Goal: Task Accomplishment & Management: Manage account settings

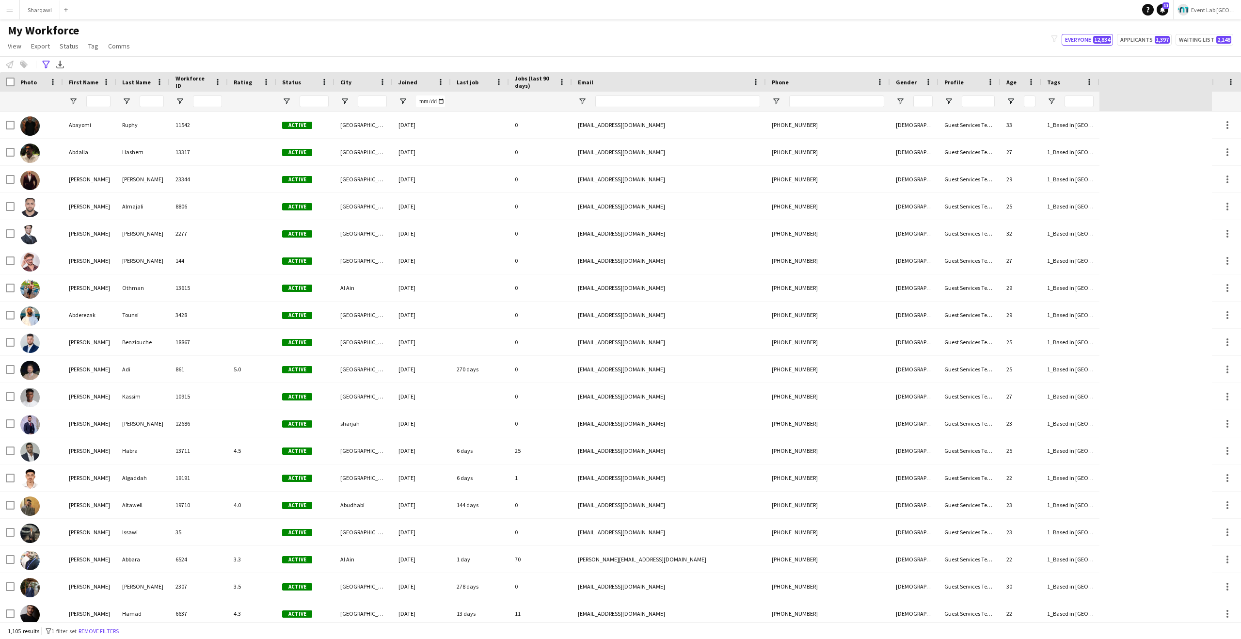
type input "**********"
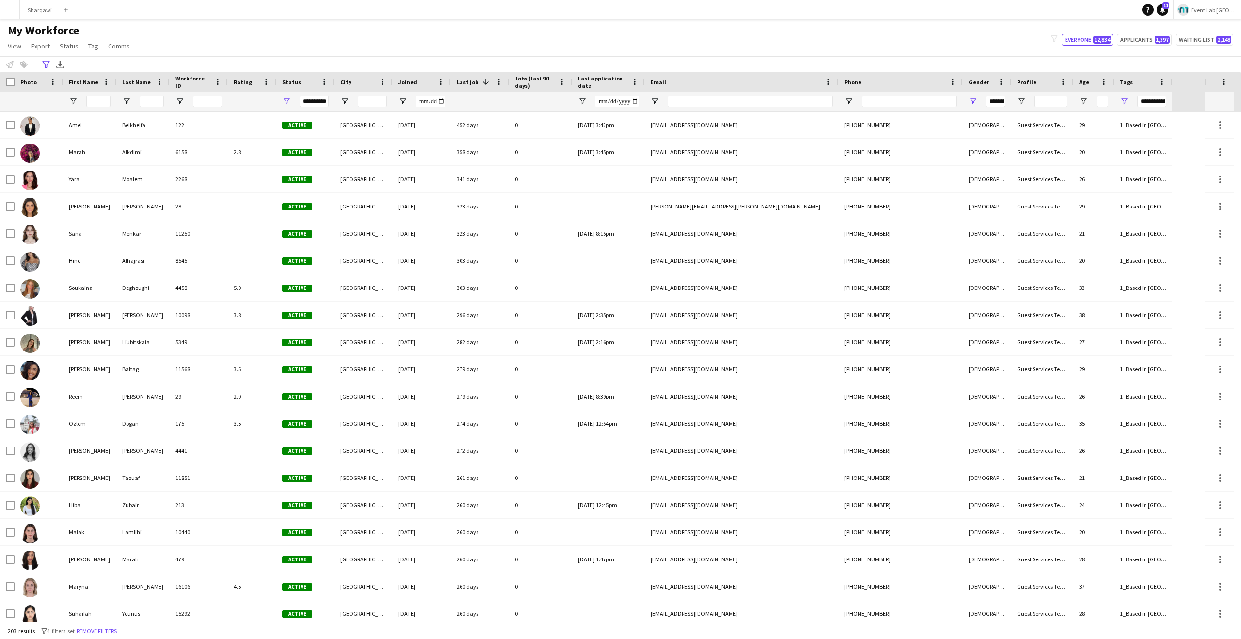
click at [309, 16] on app-navbar "Menu Boards Boards Boards All jobs Status Workforce Workforce My Workforce Recr…" at bounding box center [620, 9] width 1241 height 19
click at [488, 39] on div "My Workforce View Views Default view New view Update view Delete view Edit name…" at bounding box center [620, 39] width 1241 height 33
click at [108, 629] on button "Remove filters" at bounding box center [97, 631] width 44 height 11
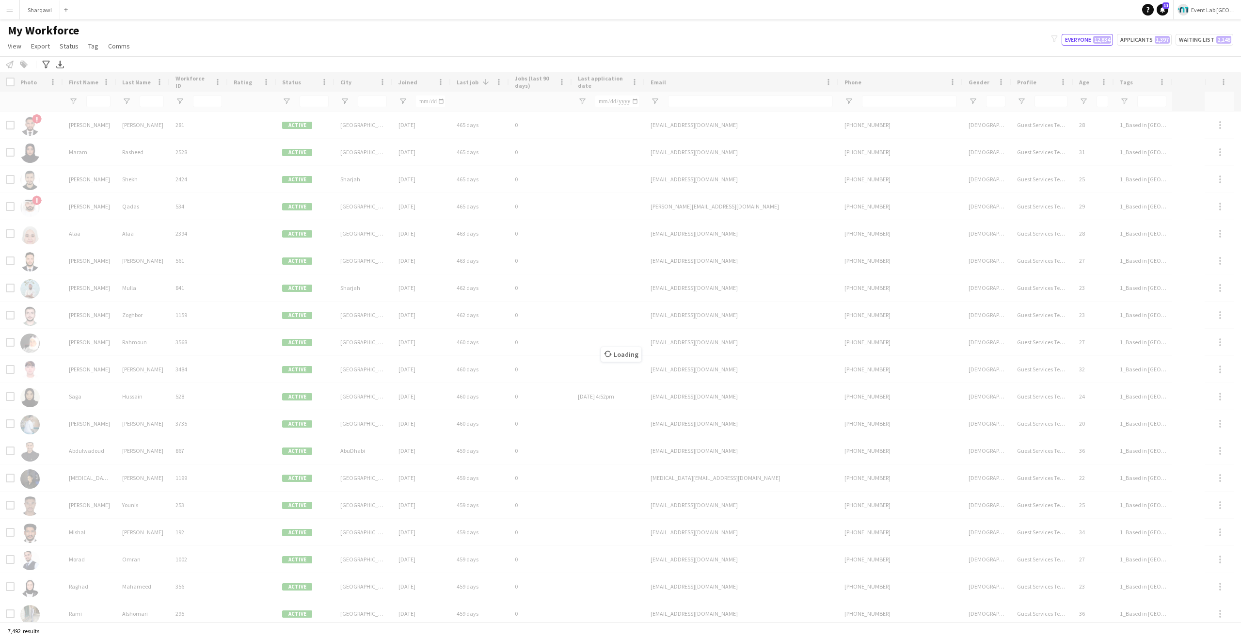
click at [386, 56] on div "Notify workforce Add to tag Select at least one crew to tag him or her. Advance…" at bounding box center [620, 64] width 1241 height 16
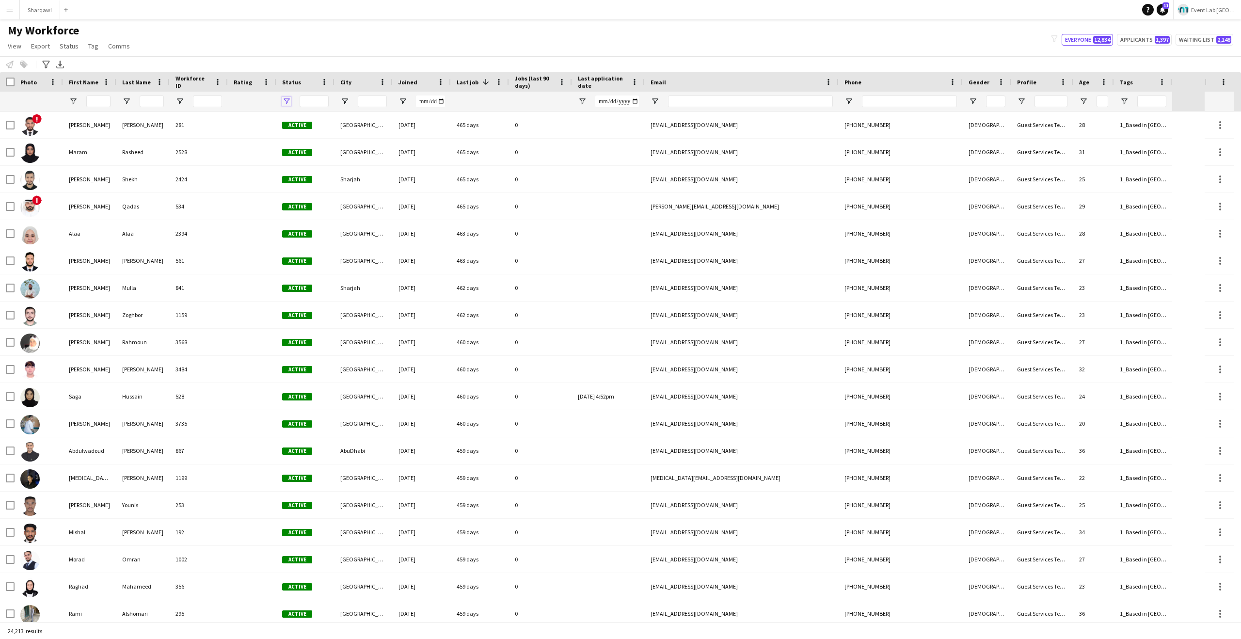
click at [286, 104] on span "Open Filter Menu" at bounding box center [286, 101] width 9 height 9
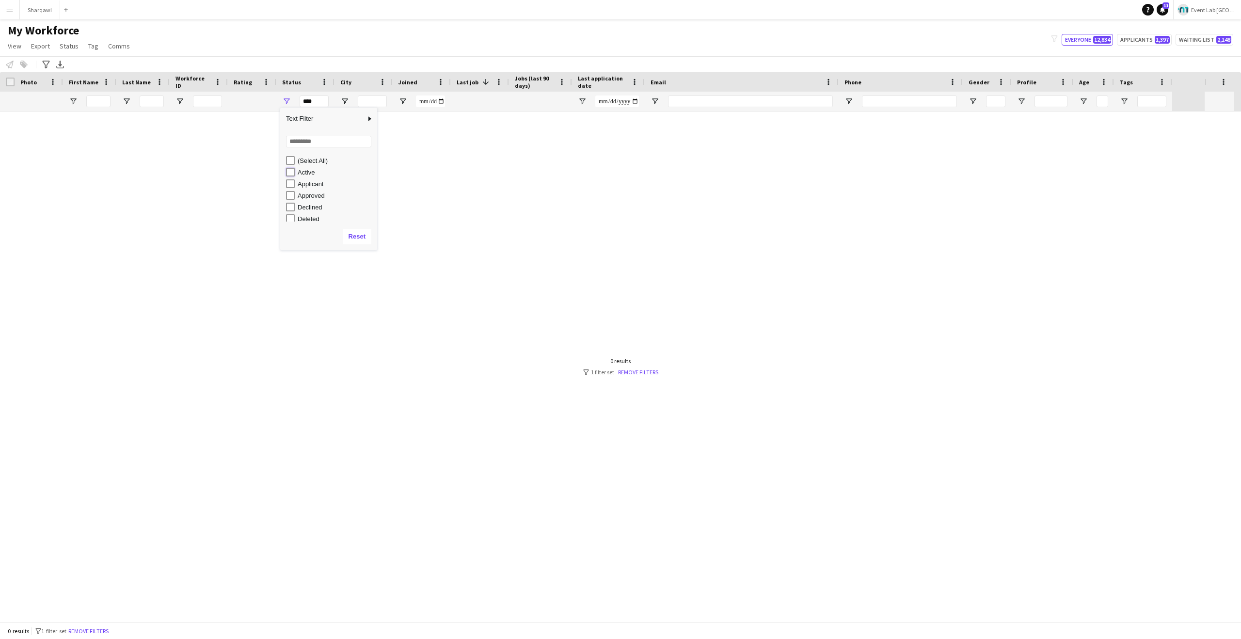
type input "**********"
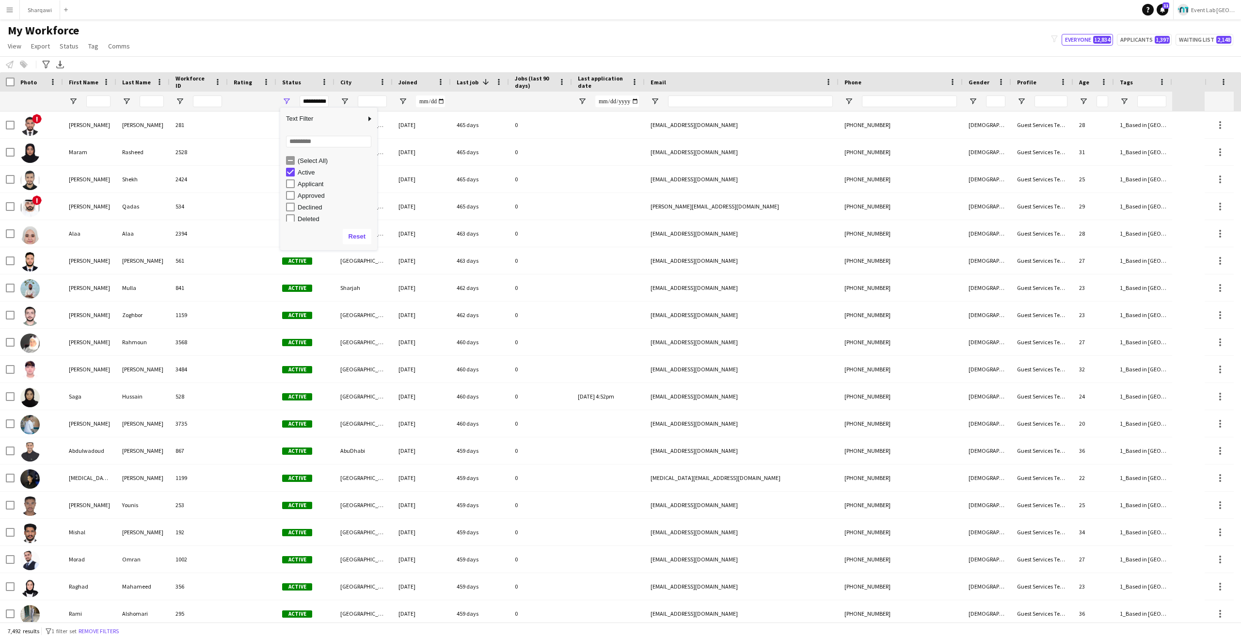
click at [404, 48] on div "My Workforce View Views Default view New view Update view Delete view Edit name…" at bounding box center [620, 39] width 1241 height 33
click at [351, 49] on div "My Workforce View Views Default view New view Update view Delete view Edit name…" at bounding box center [620, 39] width 1241 height 33
click at [233, 35] on div "My Workforce View Views Default view New view Update view Delete view Edit name…" at bounding box center [620, 39] width 1241 height 33
click at [107, 634] on button "Remove filters" at bounding box center [99, 631] width 44 height 11
click at [107, 634] on div "7,492 results filter-1 1 filter set Remove filters" at bounding box center [620, 631] width 1241 height 16
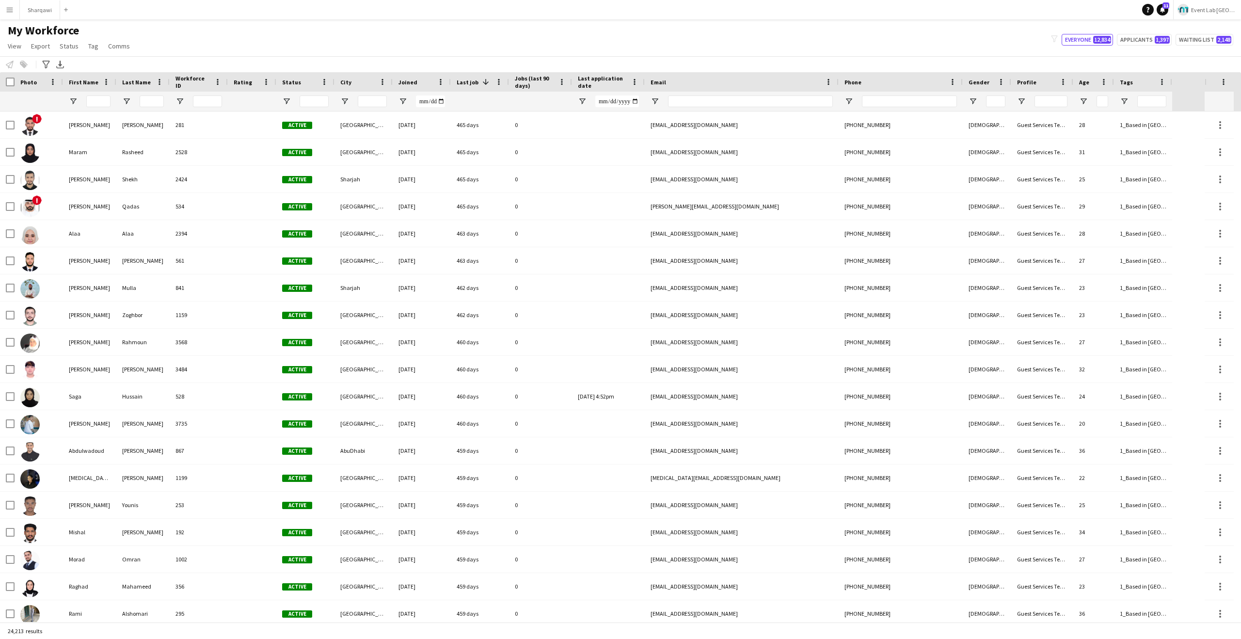
click at [107, 634] on div "24,213 results" at bounding box center [620, 631] width 1241 height 16
click at [288, 103] on span "Open Filter Menu" at bounding box center [286, 101] width 9 height 9
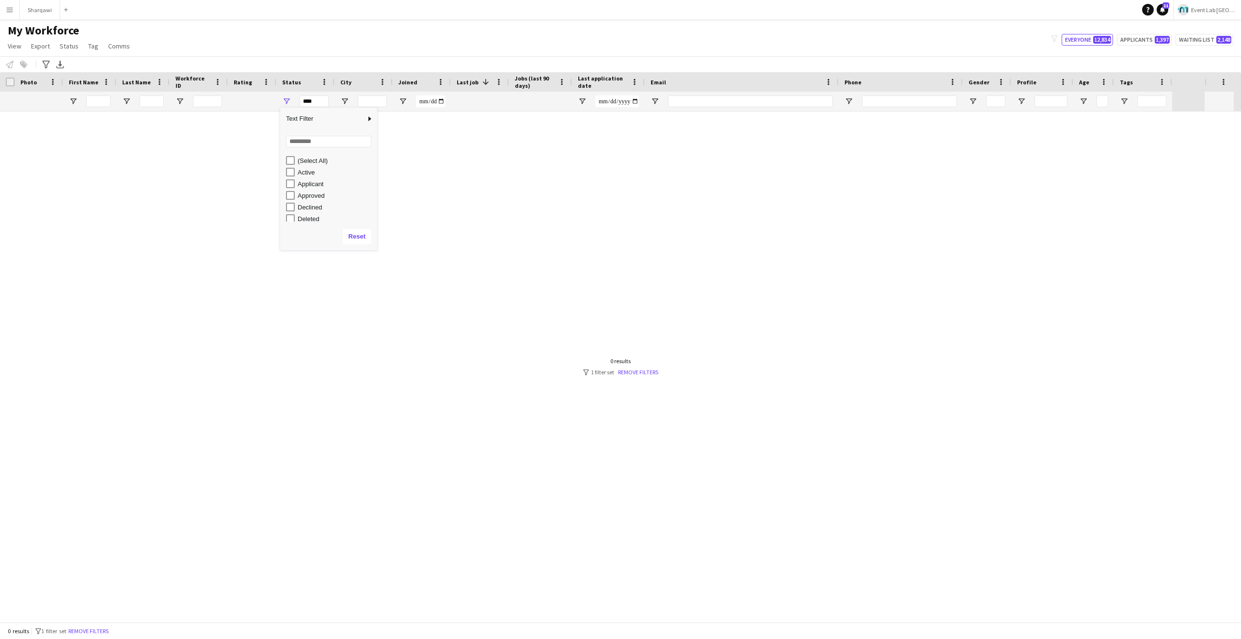
click at [294, 177] on div "Active" at bounding box center [331, 172] width 91 height 12
type input "**********"
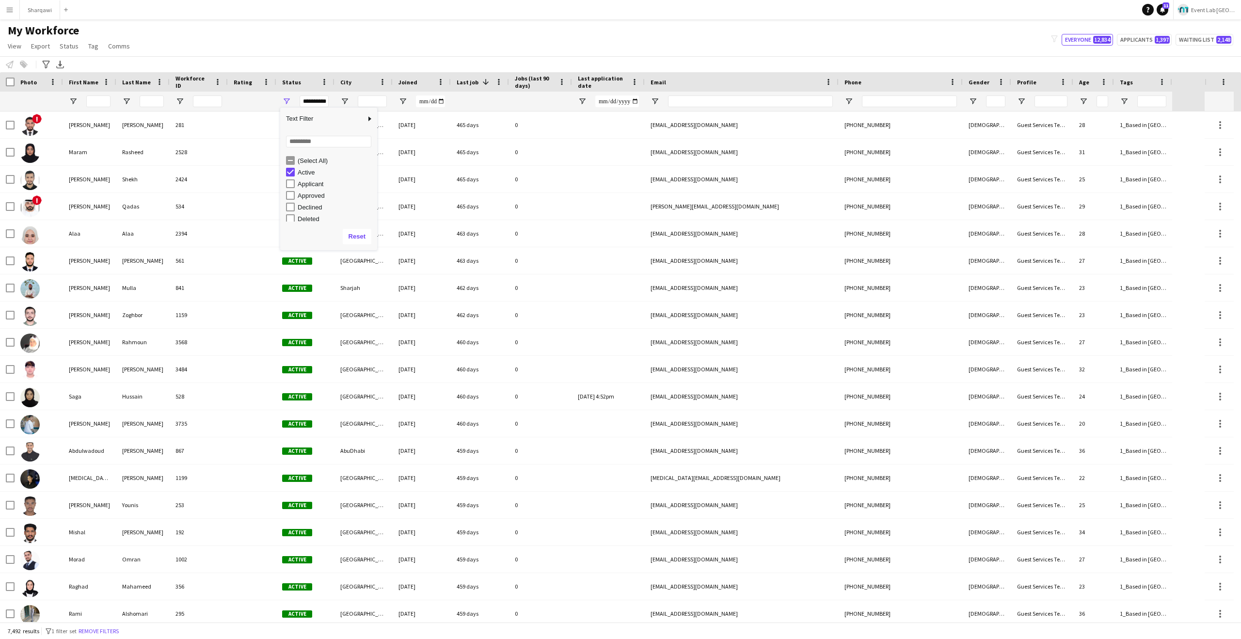
click at [359, 32] on div "My Workforce View Views Default view New view Update view Delete view Edit name…" at bounding box center [620, 39] width 1241 height 33
click at [1124, 101] on span "Open Filter Menu" at bounding box center [1124, 101] width 9 height 9
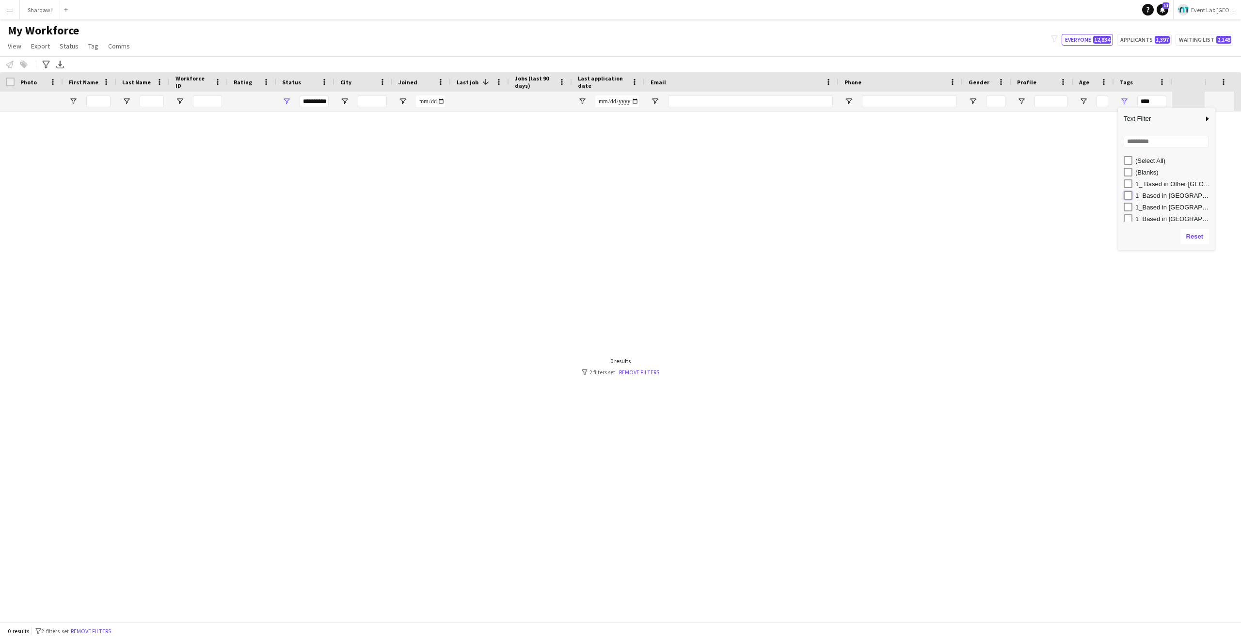
type input "**********"
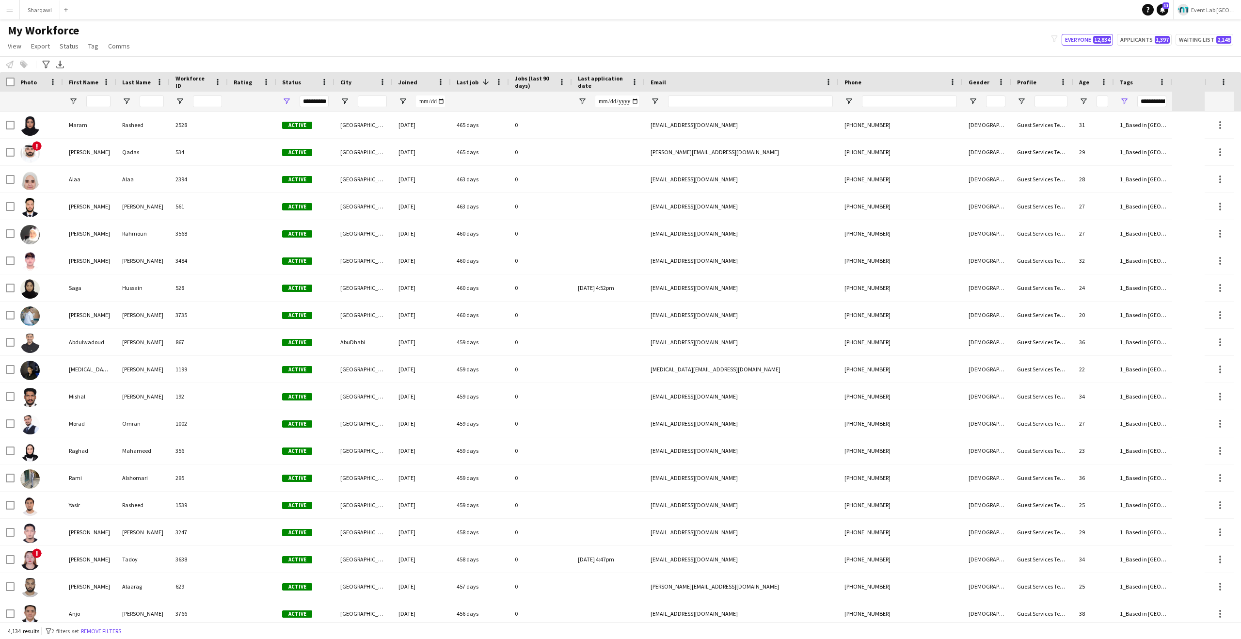
click at [975, 49] on div "My Workforce View Views Default view New view Update view Delete view Edit name…" at bounding box center [620, 39] width 1241 height 33
click at [47, 64] on icon "Advanced filters" at bounding box center [46, 65] width 8 height 8
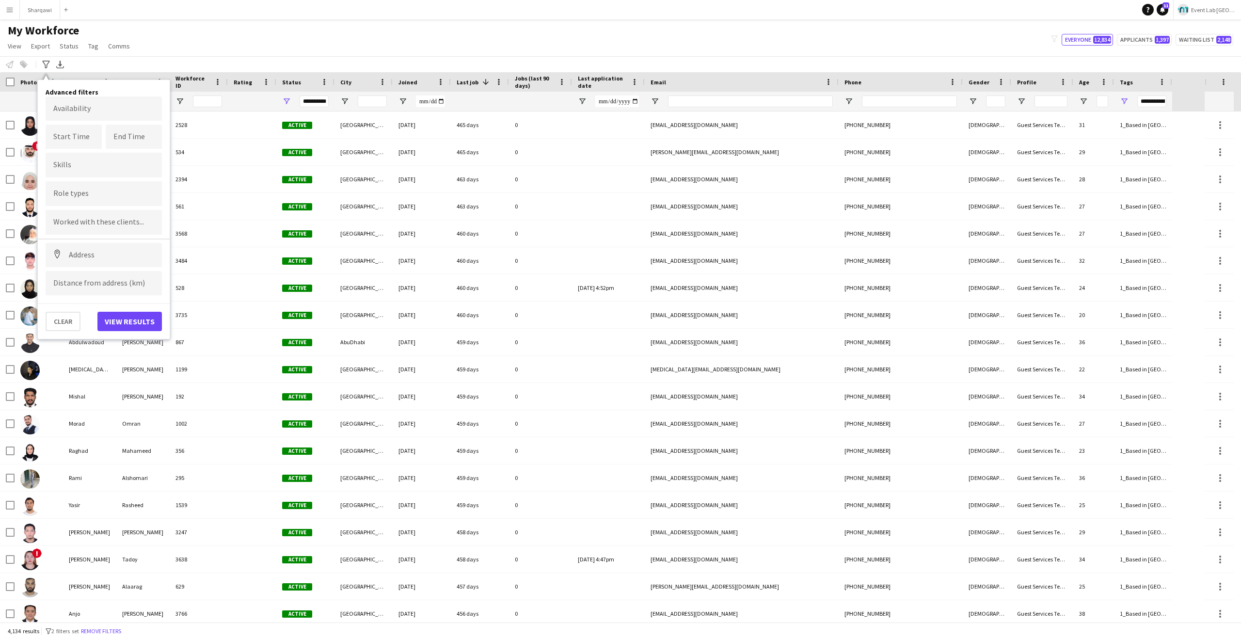
click at [82, 217] on div at bounding box center [104, 222] width 116 height 25
click at [88, 225] on tag-input at bounding box center [104, 222] width 116 height 25
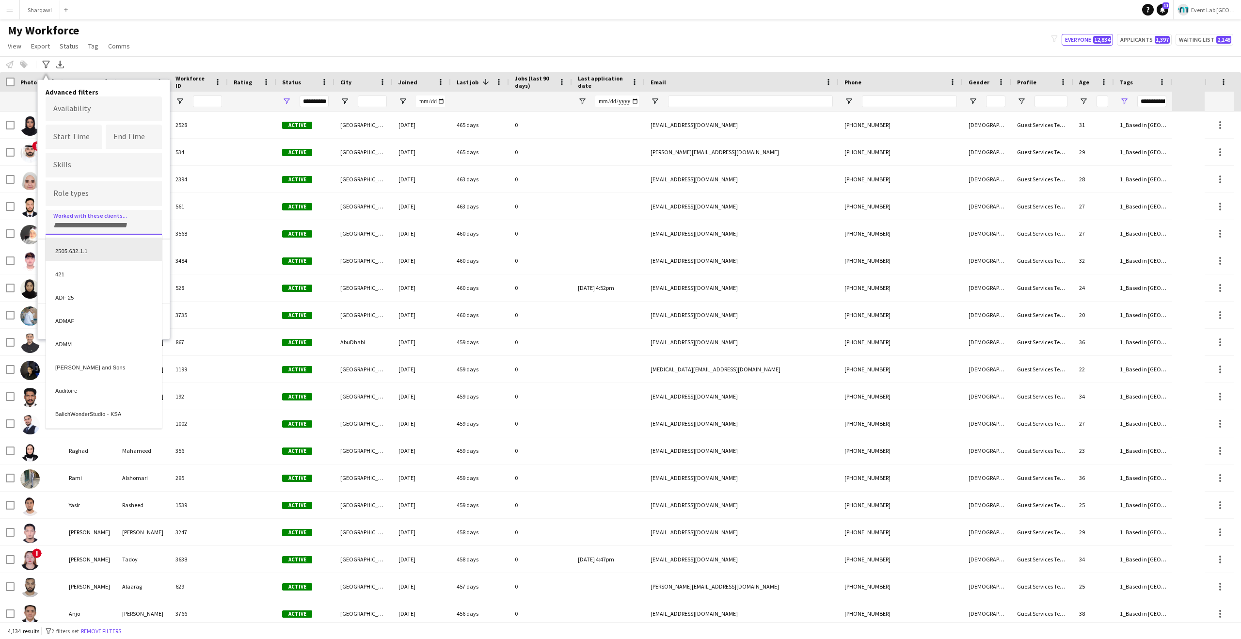
click at [102, 203] on div at bounding box center [620, 319] width 1241 height 639
click at [94, 198] on input "Type to search role types..." at bounding box center [103, 194] width 101 height 9
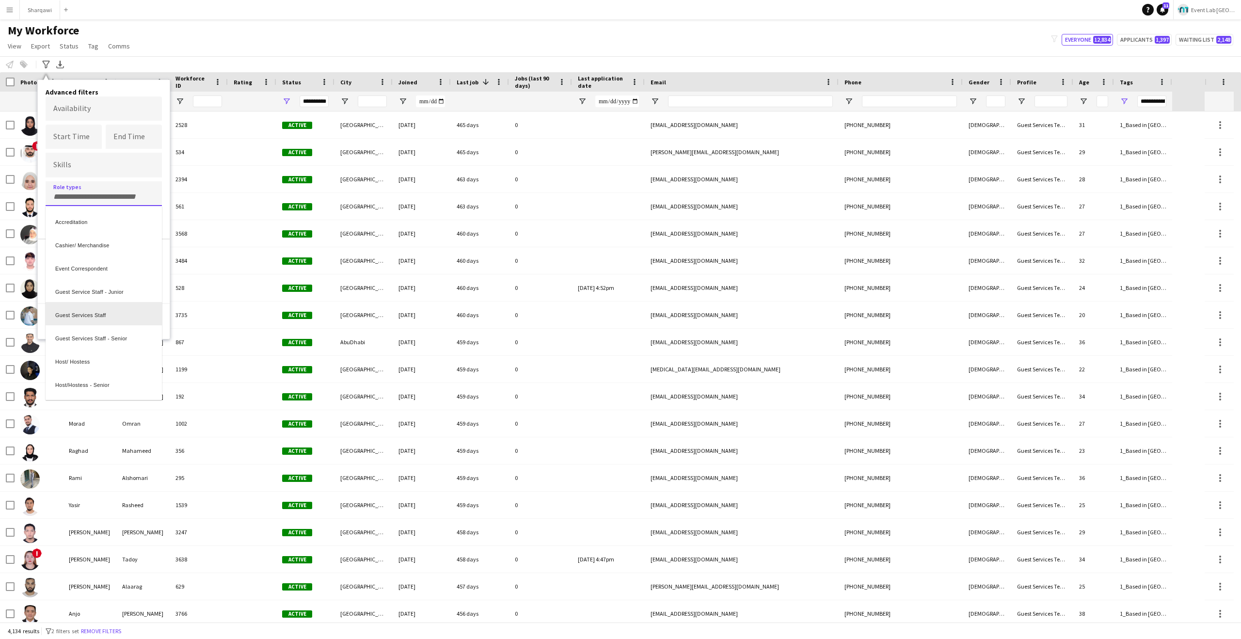
click at [105, 318] on div "Guest Services Staff" at bounding box center [104, 313] width 116 height 23
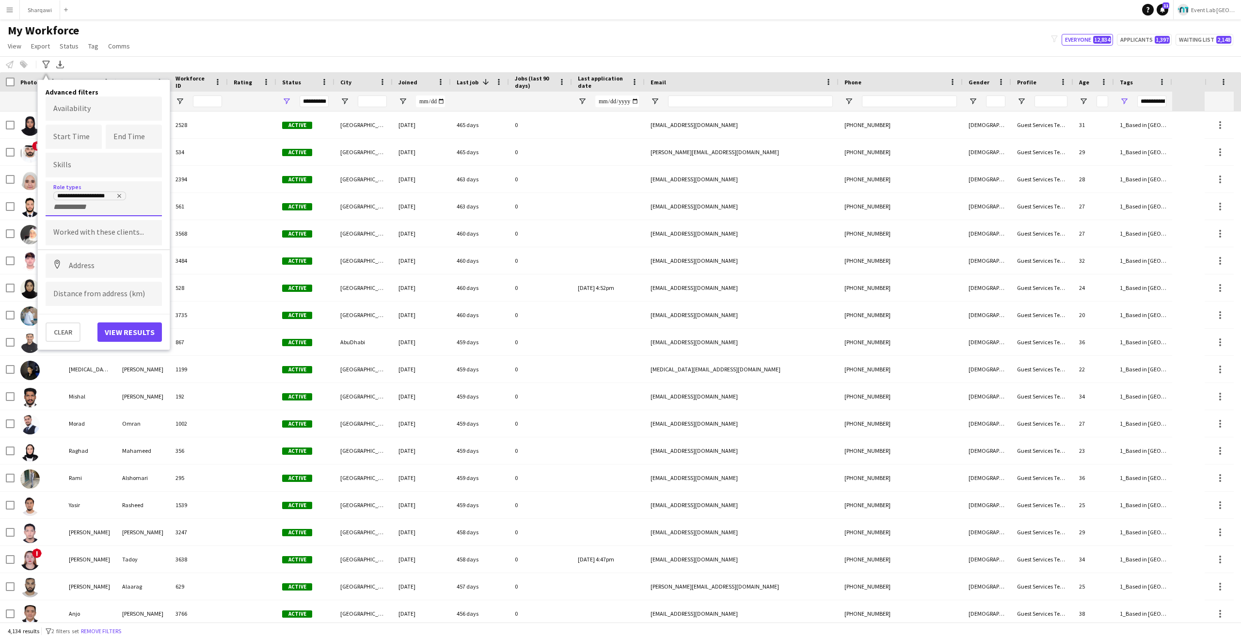
click at [107, 209] on div "**********" at bounding box center [103, 201] width 101 height 20
click at [75, 205] on input "+ Role type" at bounding box center [73, 207] width 41 height 9
click at [75, 205] on div at bounding box center [620, 319] width 1241 height 639
click at [70, 210] on input "+ Role type" at bounding box center [73, 207] width 41 height 9
click at [108, 308] on div "Guest Service Staff - Junior" at bounding box center [104, 300] width 116 height 23
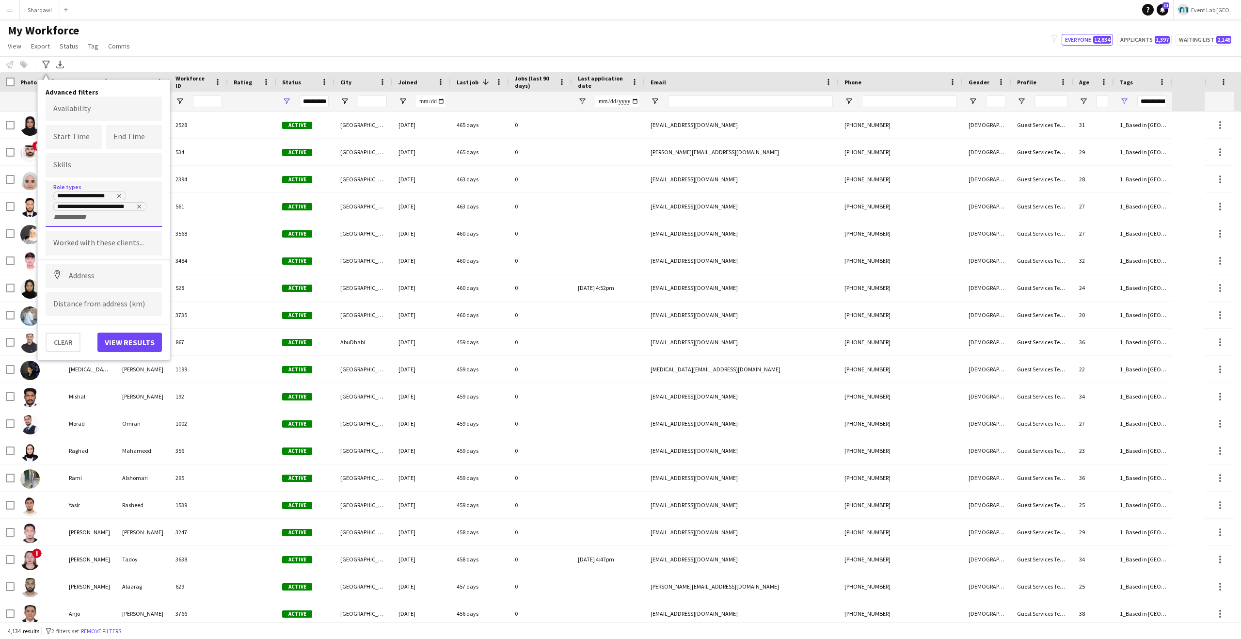
click at [56, 216] on input "+ Role type" at bounding box center [73, 217] width 41 height 9
click at [79, 309] on div "Guest Services Staff - Senior" at bounding box center [104, 311] width 116 height 23
click at [138, 352] on button "View results" at bounding box center [129, 352] width 64 height 19
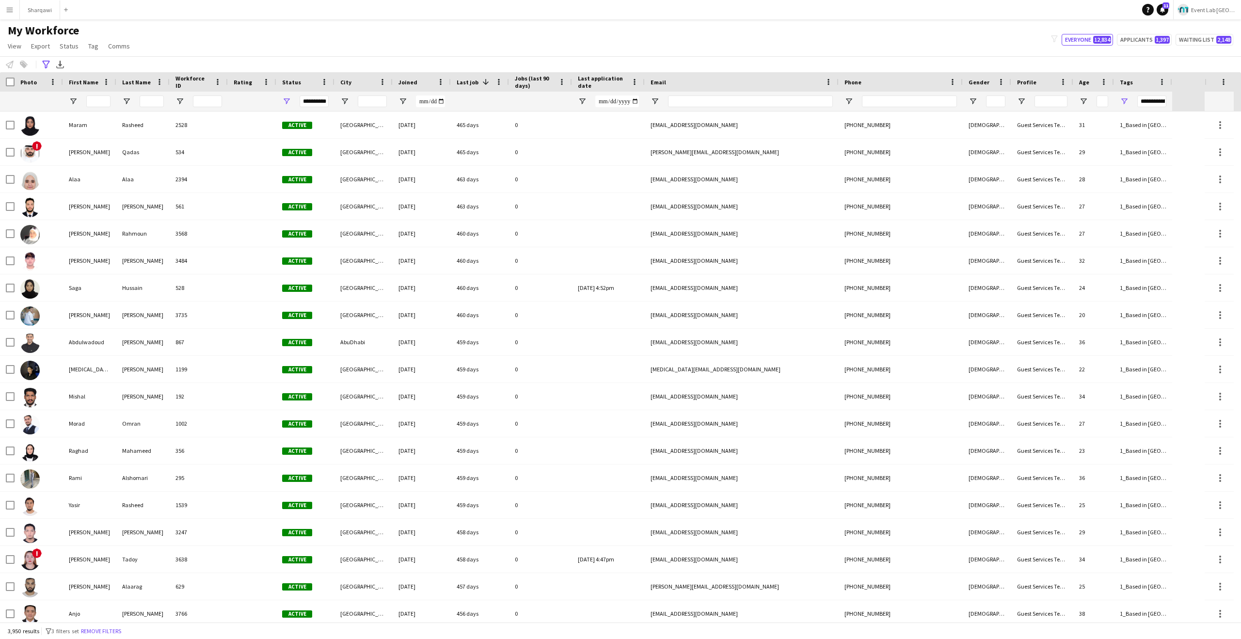
click at [553, 43] on div "My Workforce View Views Default view New view Update view Delete view Edit name…" at bounding box center [620, 39] width 1241 height 33
click at [479, 79] on span at bounding box center [485, 82] width 12 height 9
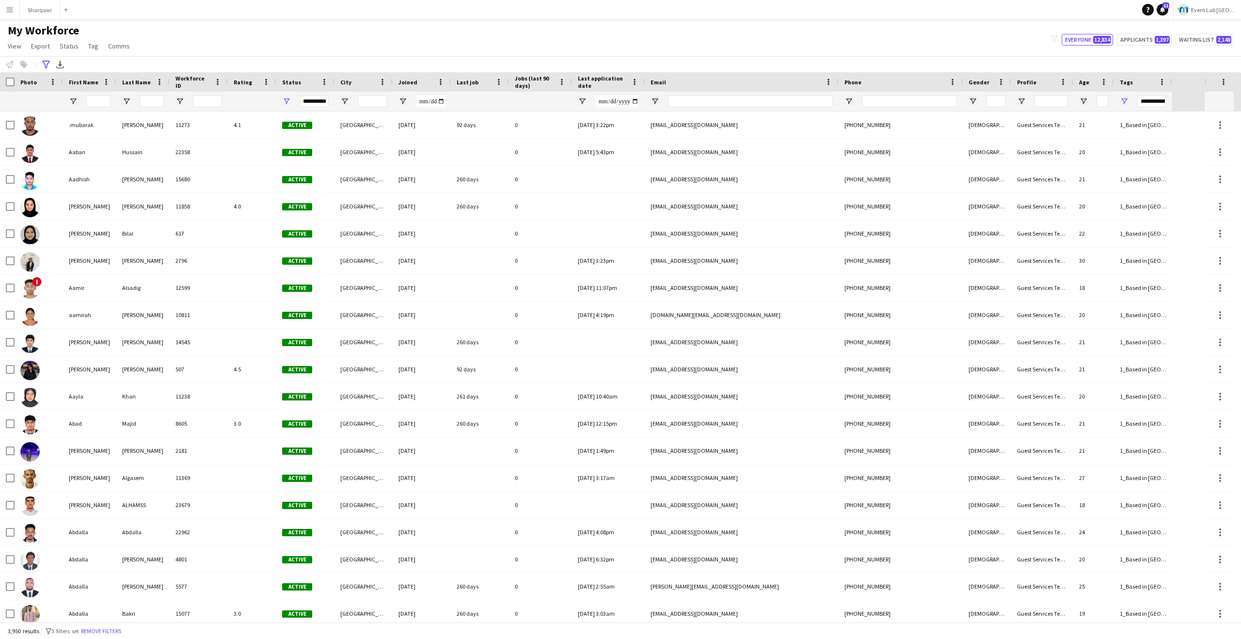
click at [478, 79] on div "Last job" at bounding box center [474, 82] width 35 height 15
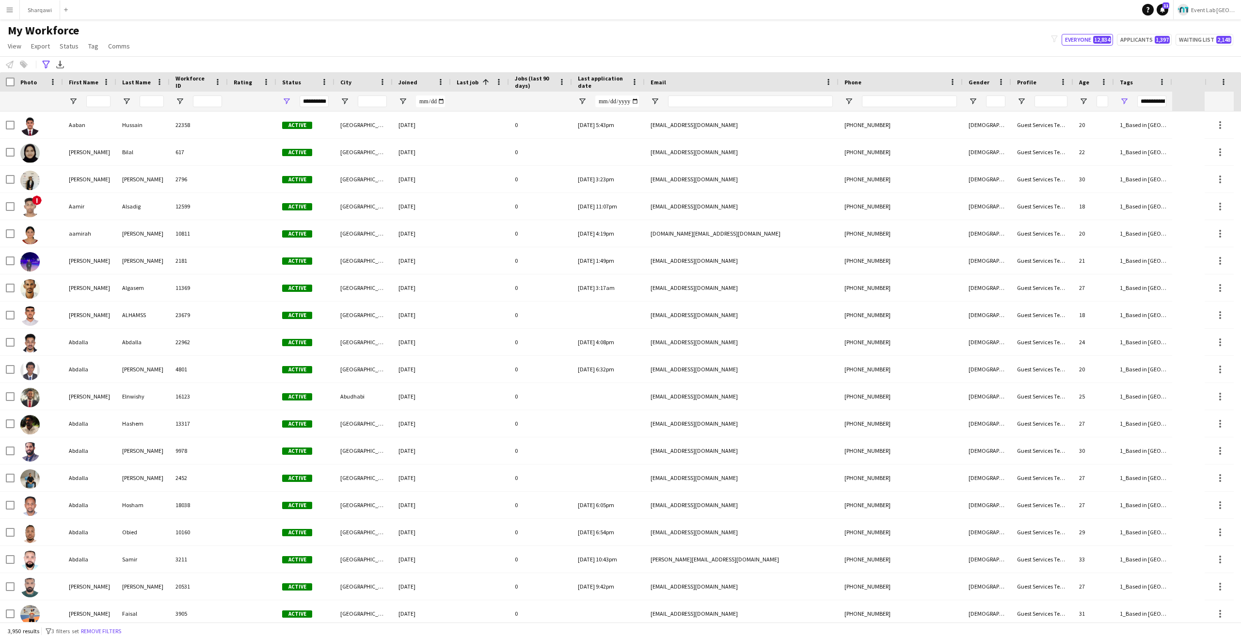
click at [479, 79] on span at bounding box center [485, 82] width 12 height 9
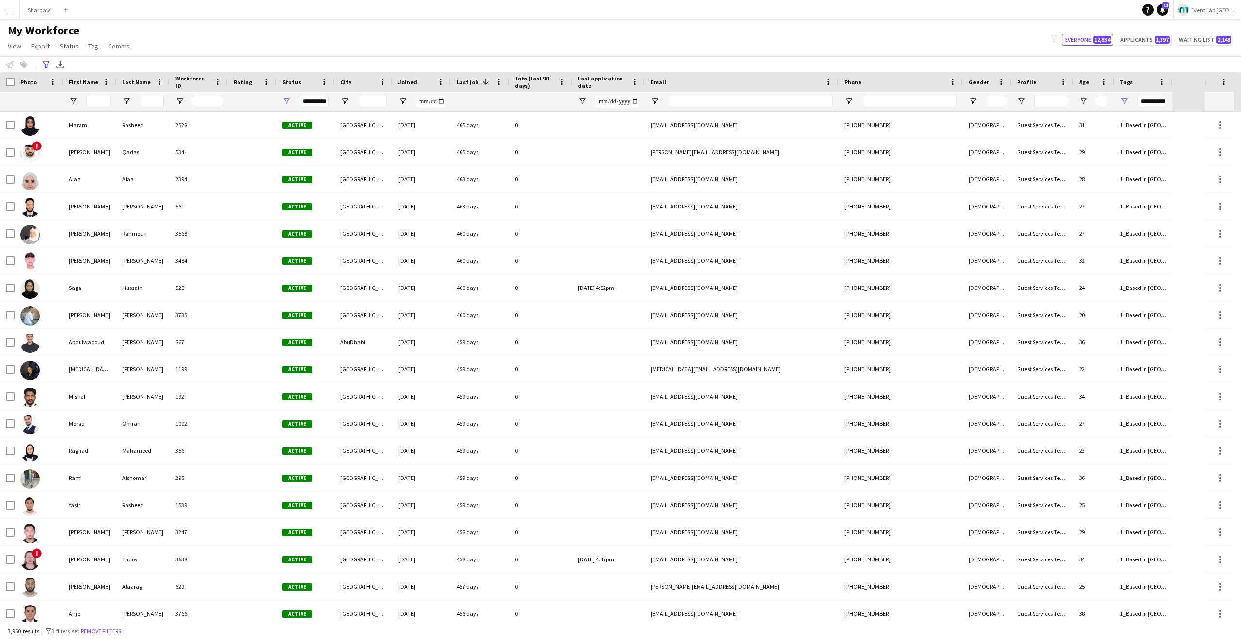
click at [490, 88] on div "Last job 1" at bounding box center [474, 82] width 35 height 15
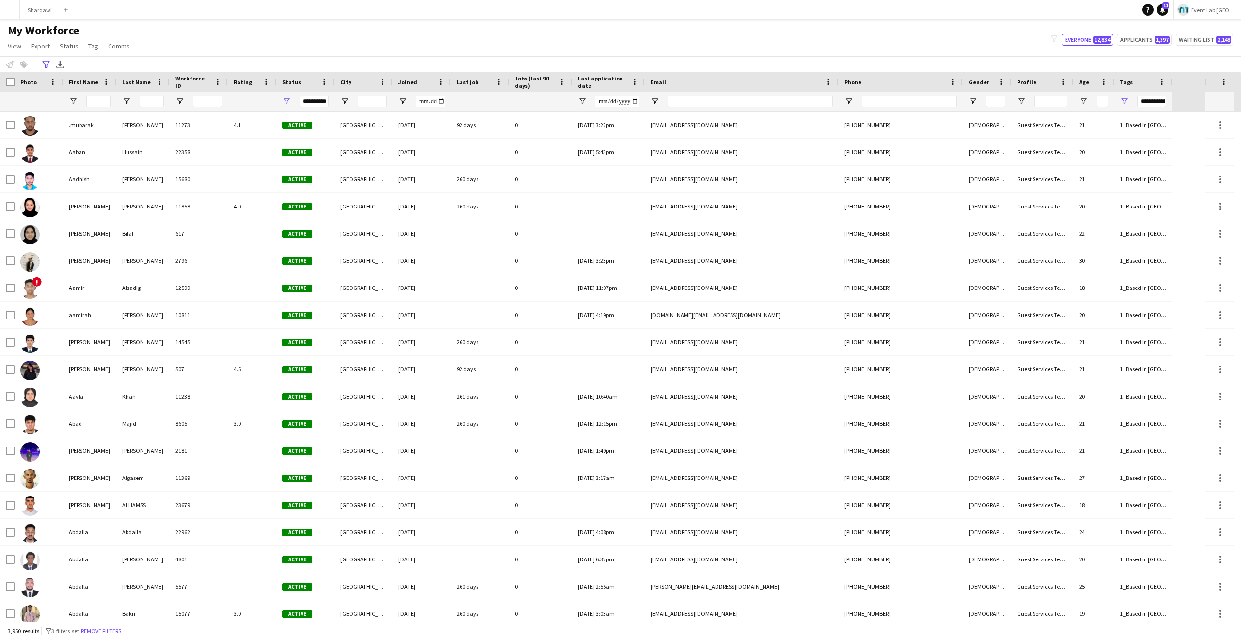
click at [490, 88] on div "Last job" at bounding box center [474, 82] width 35 height 15
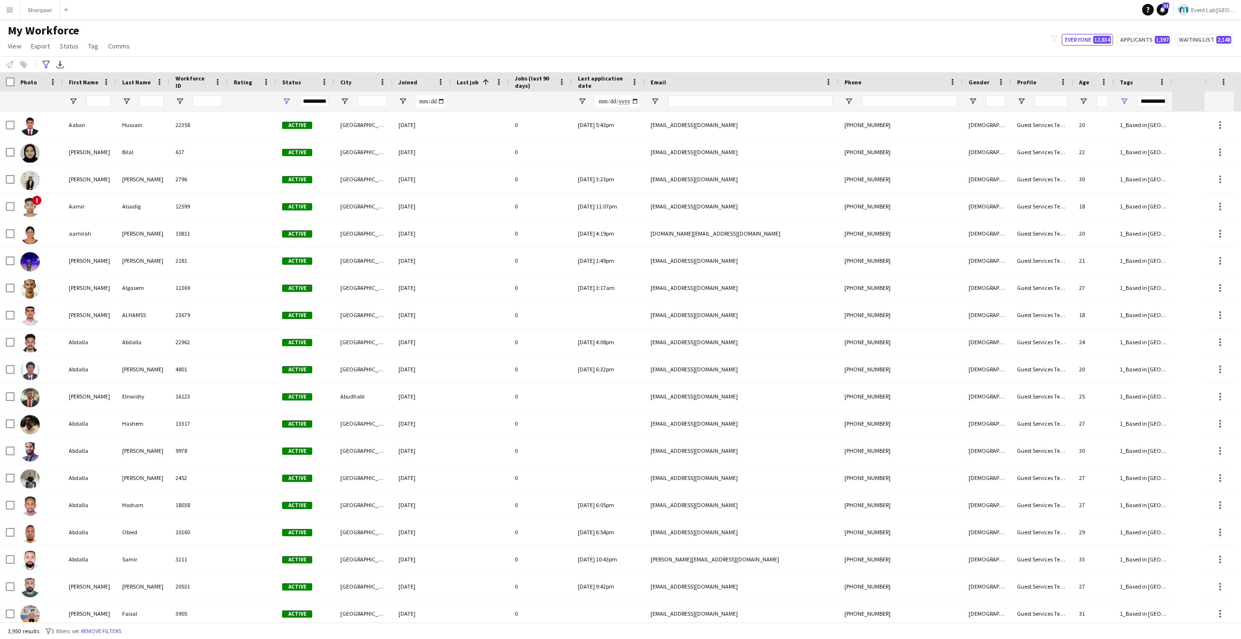
click at [482, 80] on span at bounding box center [486, 82] width 9 height 9
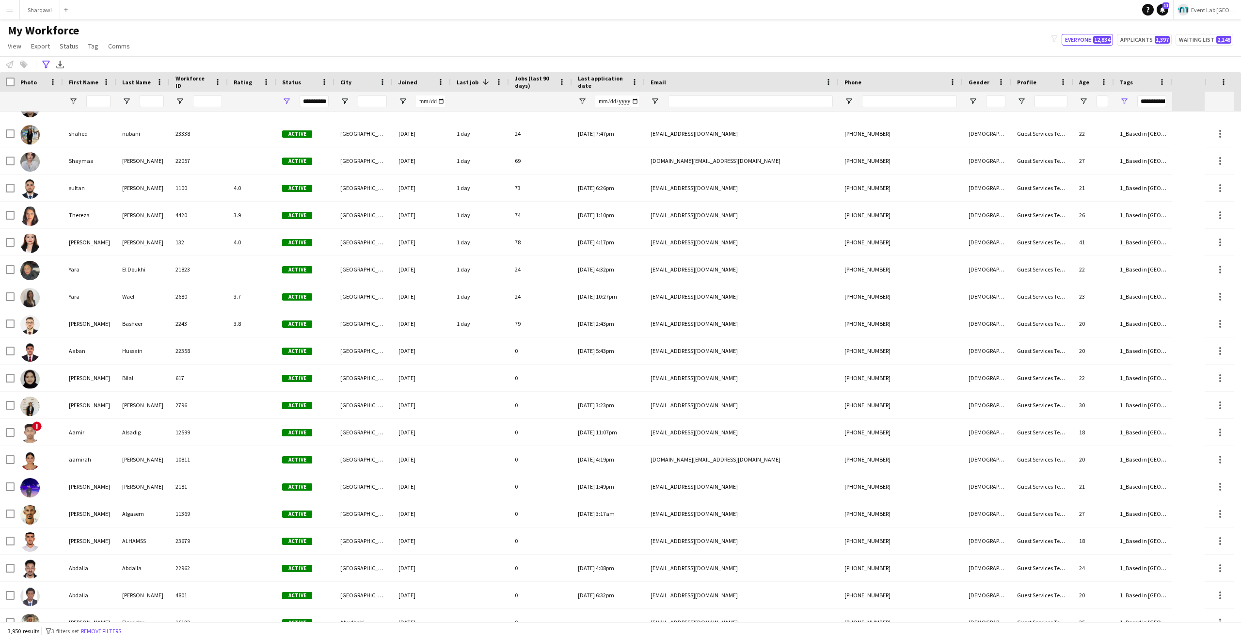
click at [525, 51] on div "My Workforce View Views Default view New view Update view Delete view Edit name…" at bounding box center [620, 39] width 1241 height 33
click at [600, 80] on span "Last application date" at bounding box center [602, 82] width 49 height 15
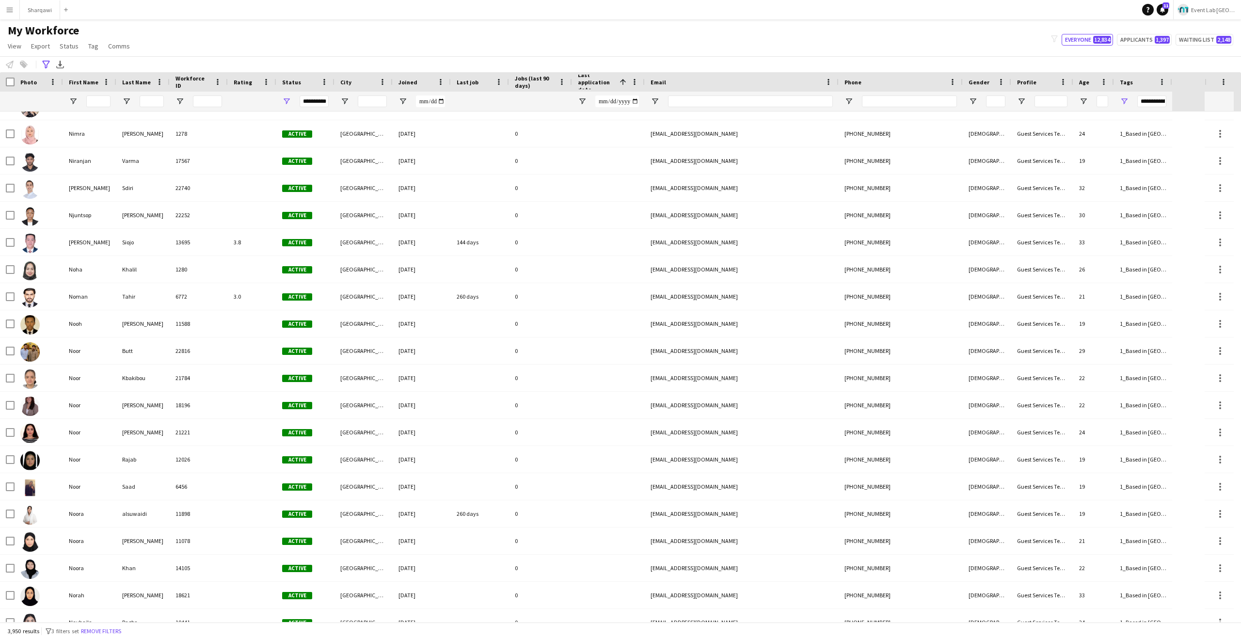
click at [600, 80] on span "Last application date" at bounding box center [597, 82] width 38 height 22
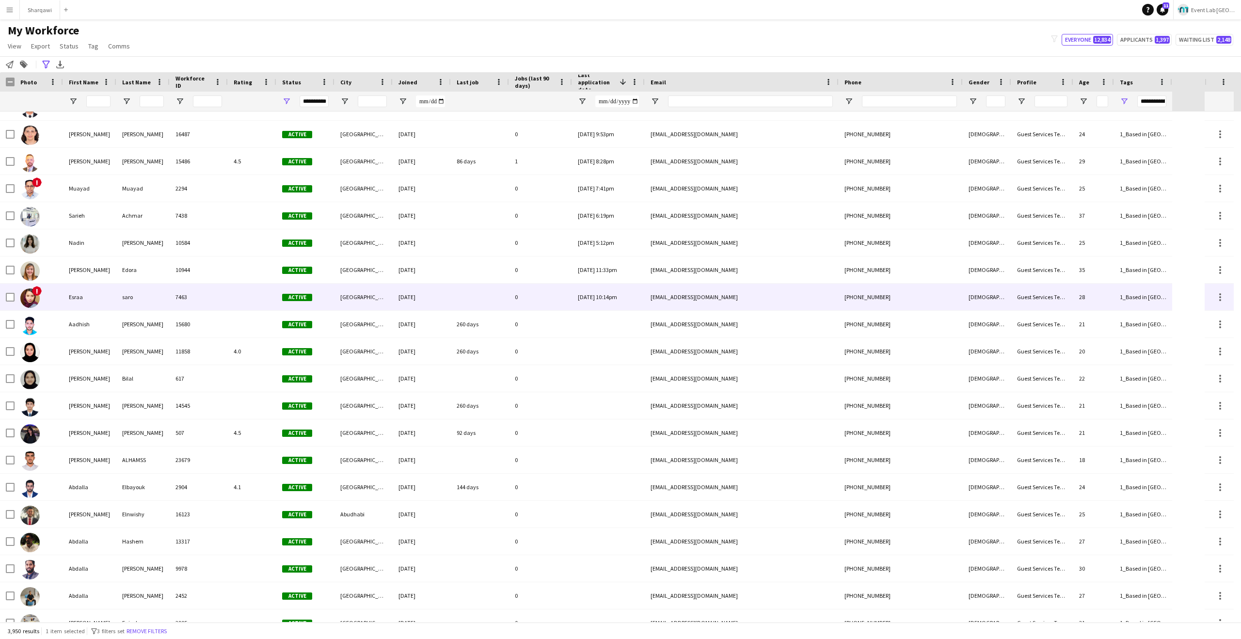
click at [15, 297] on div "!" at bounding box center [39, 297] width 48 height 27
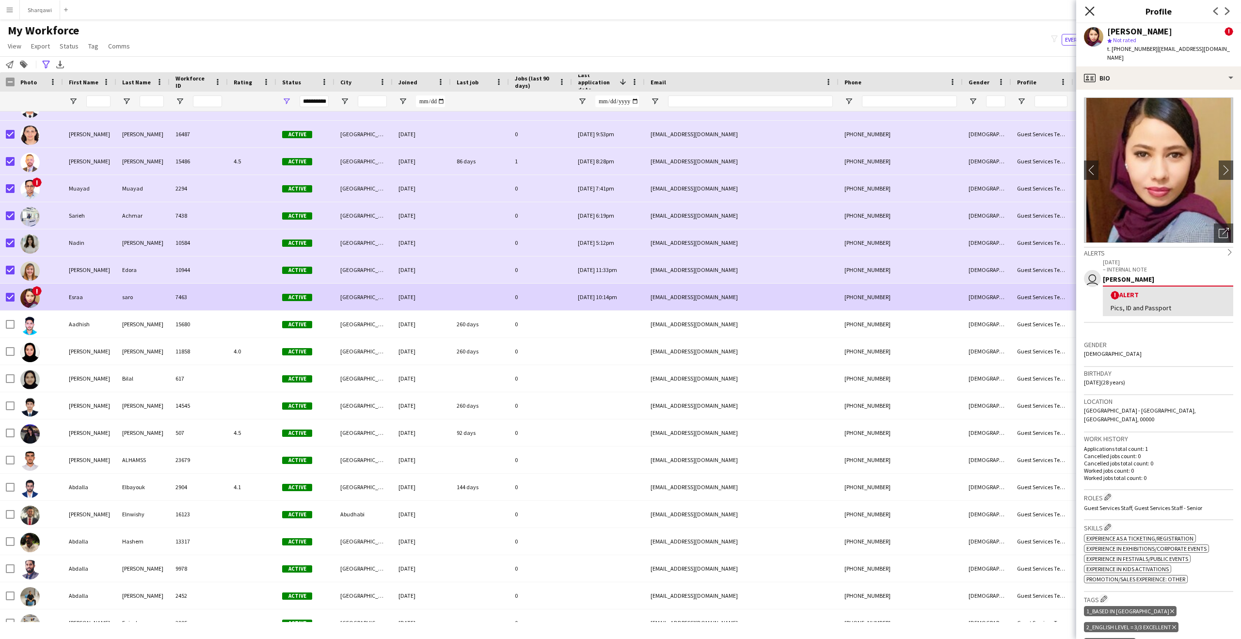
click at [1089, 15] on icon "Close pop-in" at bounding box center [1089, 10] width 9 height 9
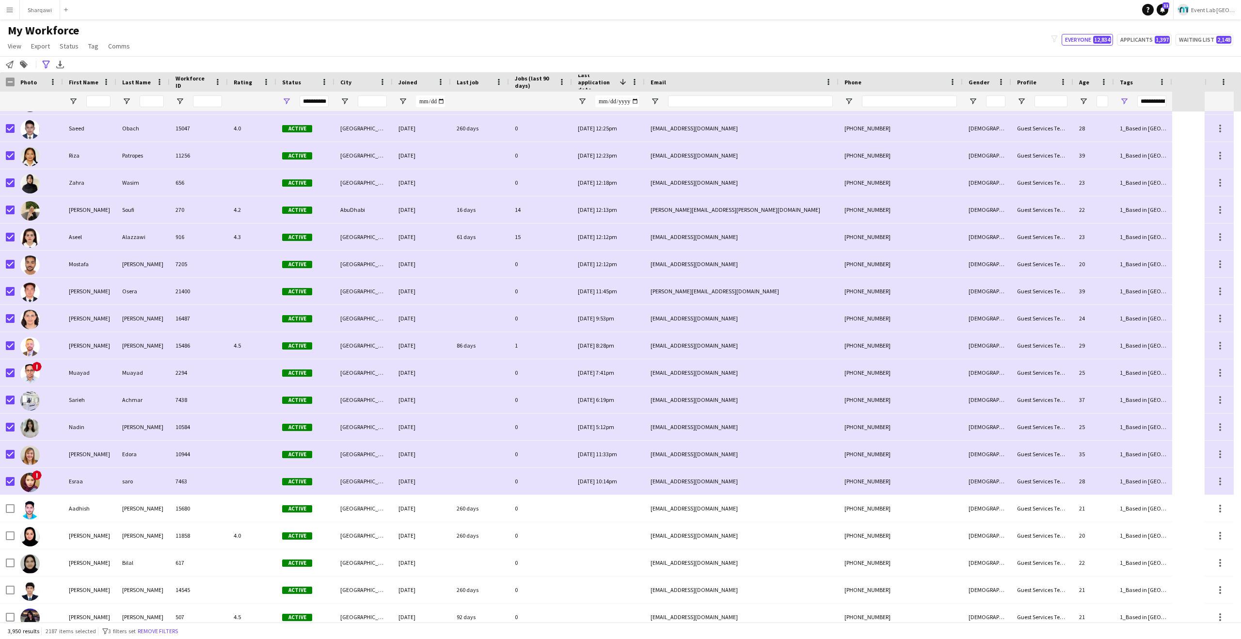
click at [603, 58] on div "**********" at bounding box center [620, 64] width 1241 height 16
click at [1142, 42] on button "Applicants 1,397" at bounding box center [1144, 40] width 55 height 12
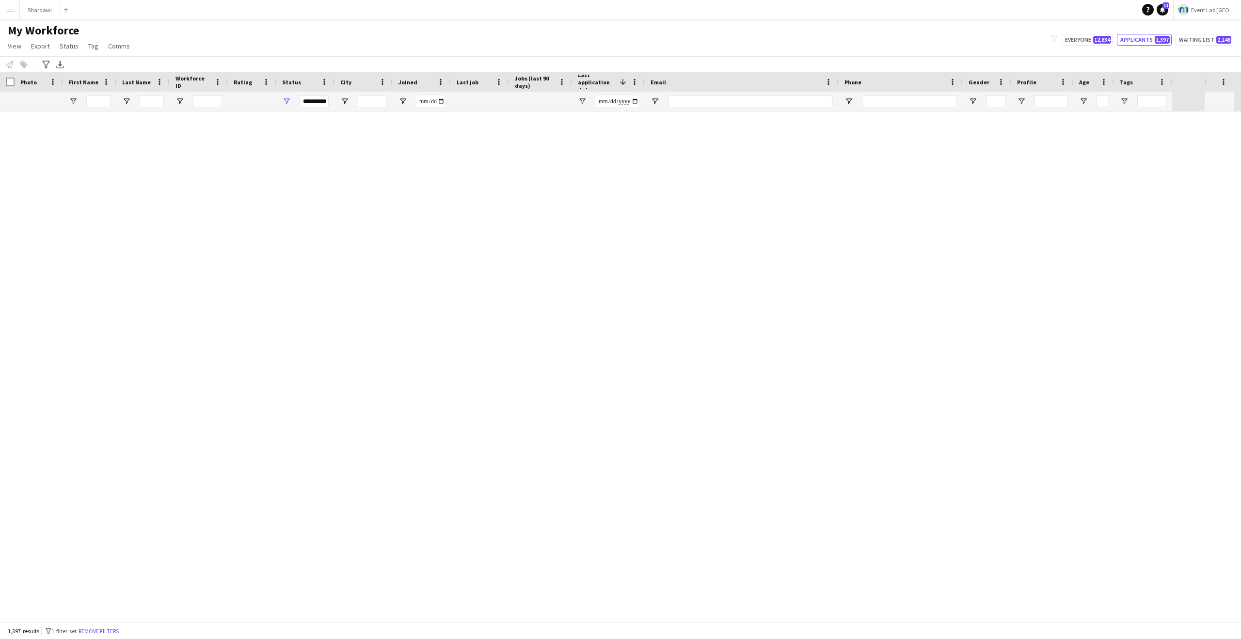
type input "**********"
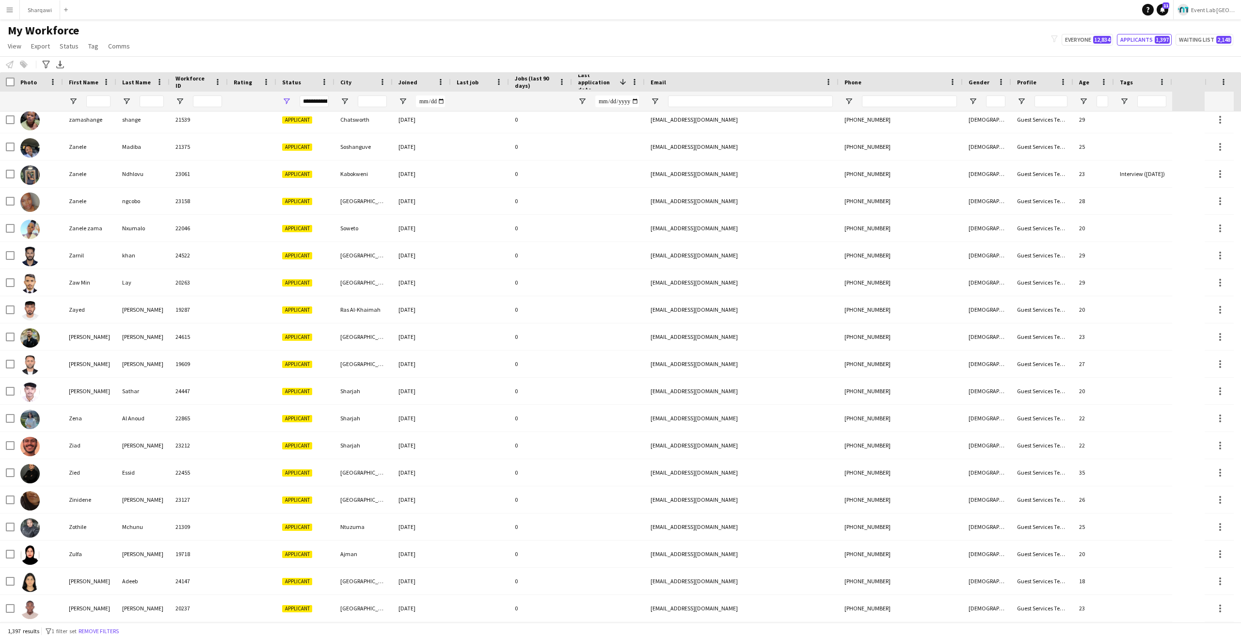
click at [847, 62] on div "Notify workforce Add to tag Select at least one crew to tag him or her. Advance…" at bounding box center [620, 64] width 1241 height 16
click at [399, 48] on div "My Workforce View Views Default view New view Update view Delete view Edit name…" at bounding box center [620, 39] width 1241 height 33
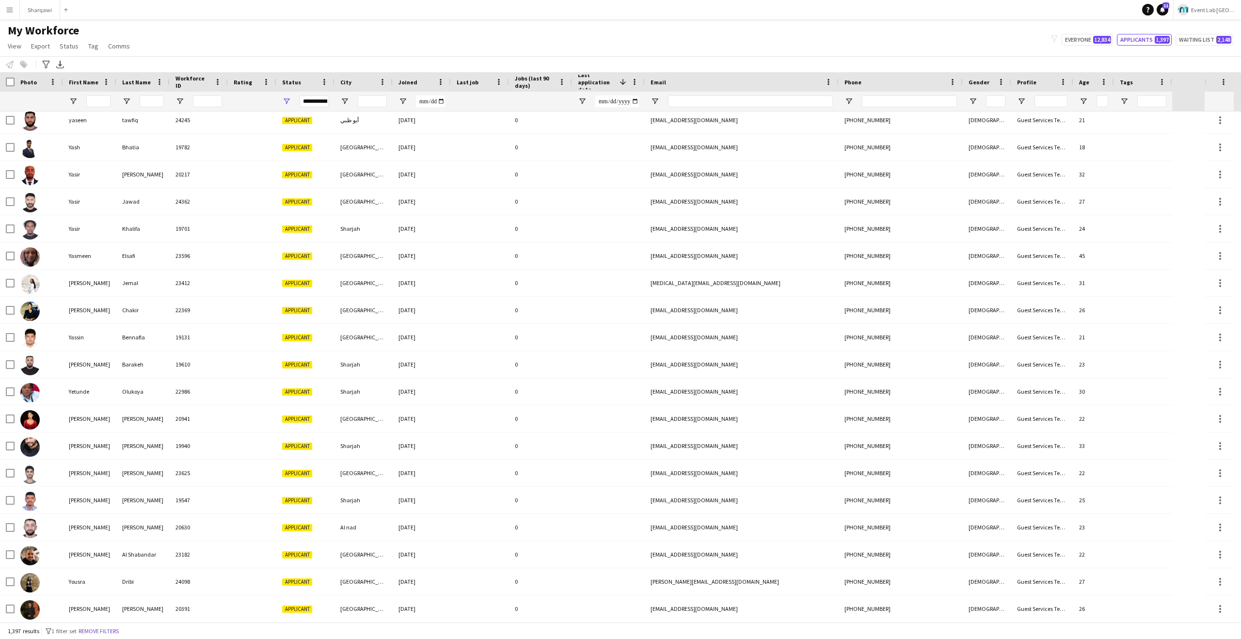
scroll to position [36411, 0]
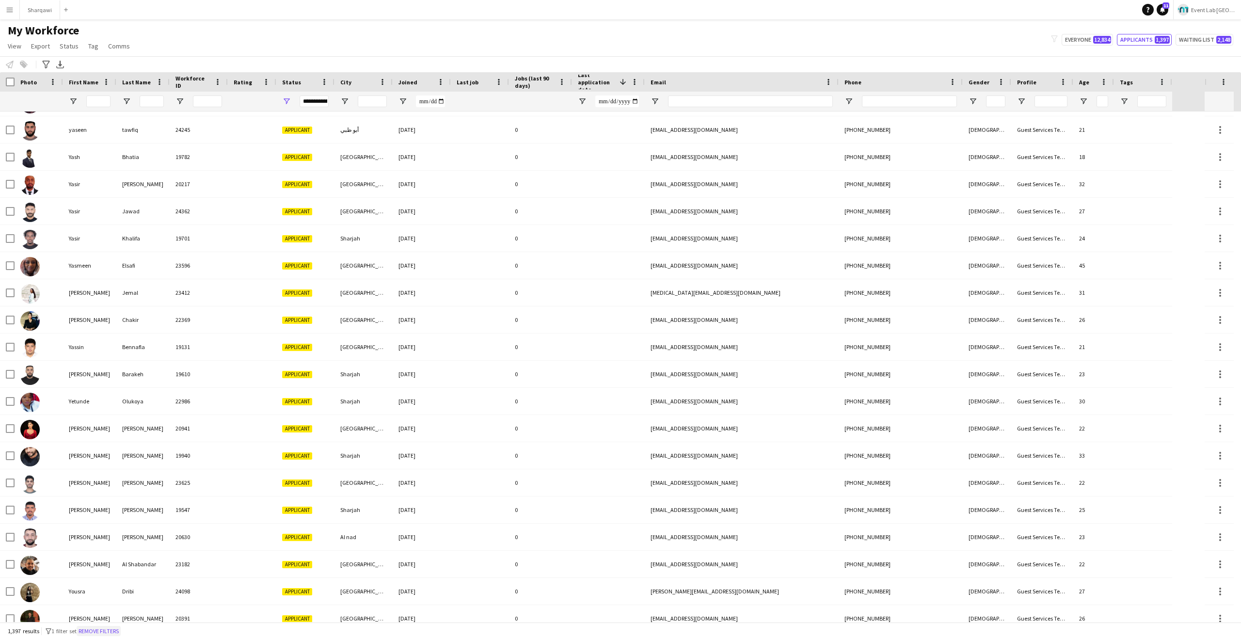
click at [111, 628] on button "Remove filters" at bounding box center [99, 631] width 44 height 11
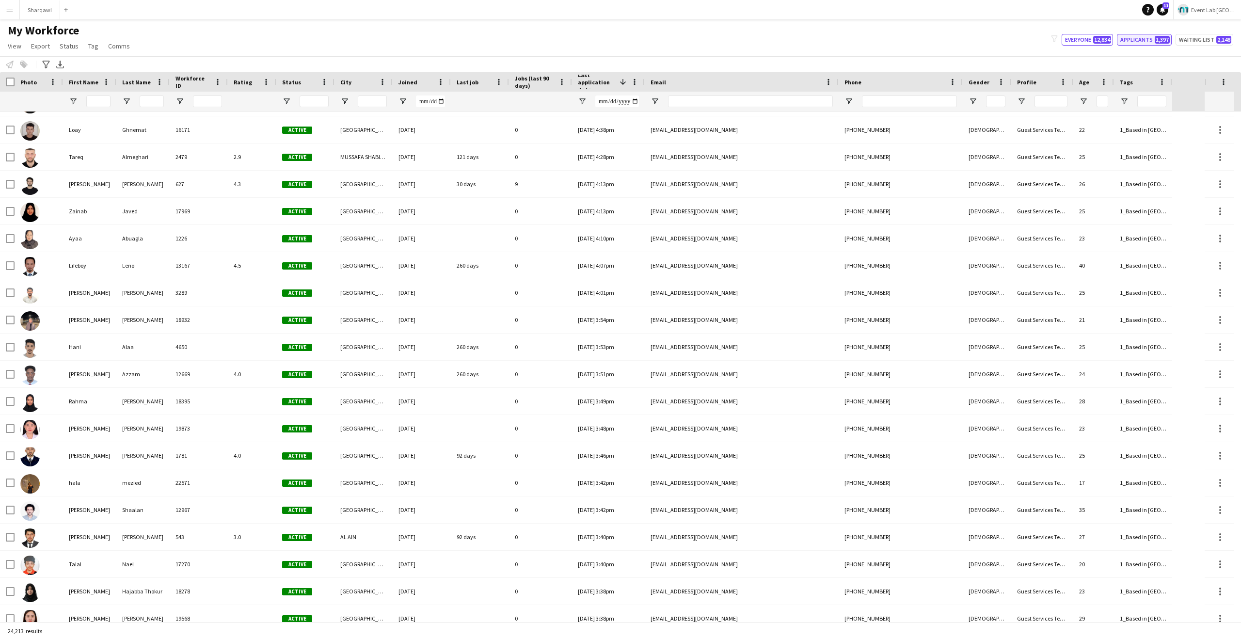
click at [1140, 45] on button "Applicants 1,397" at bounding box center [1144, 40] width 55 height 12
type input "**********"
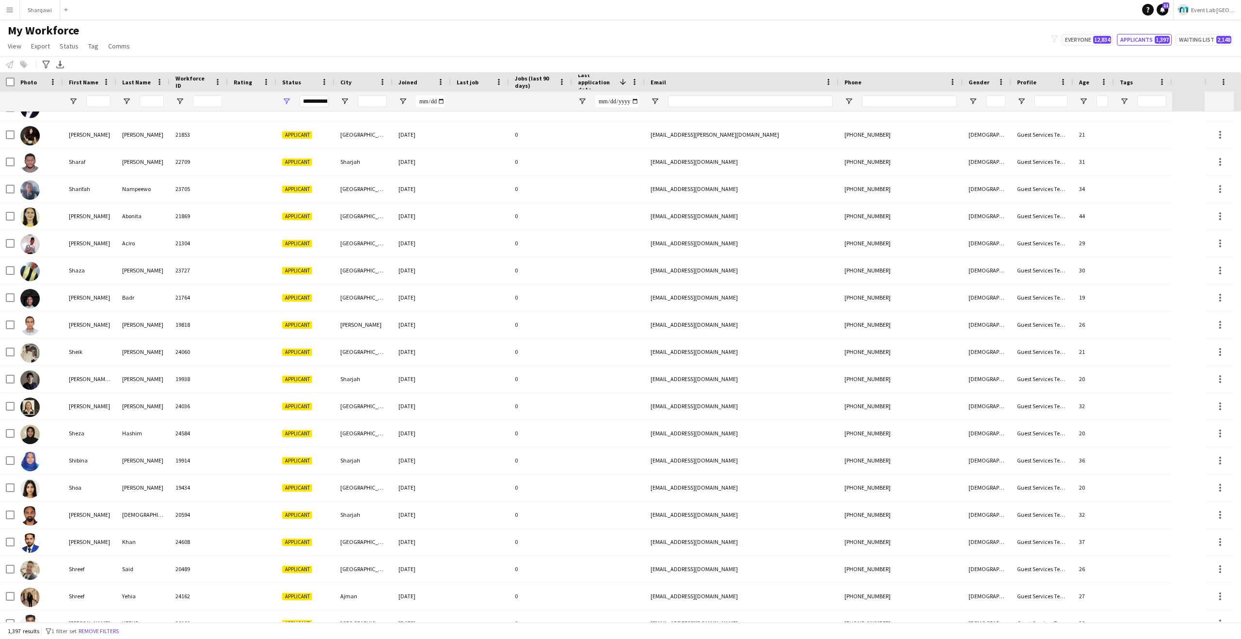
scroll to position [32143, 0]
